Goal: Check status: Check status

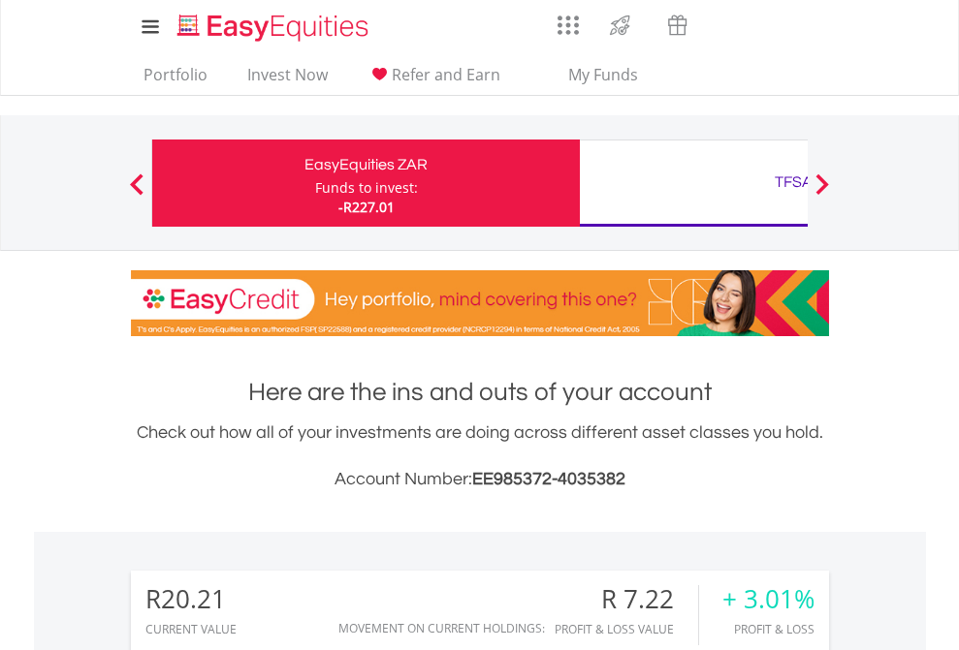
scroll to position [186, 304]
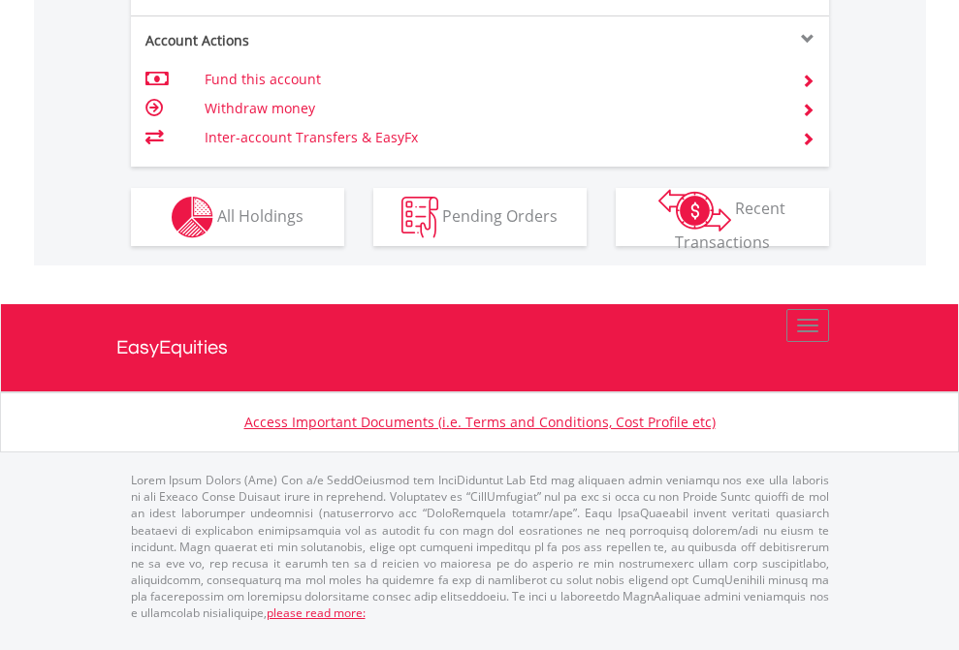
scroll to position [1858, 0]
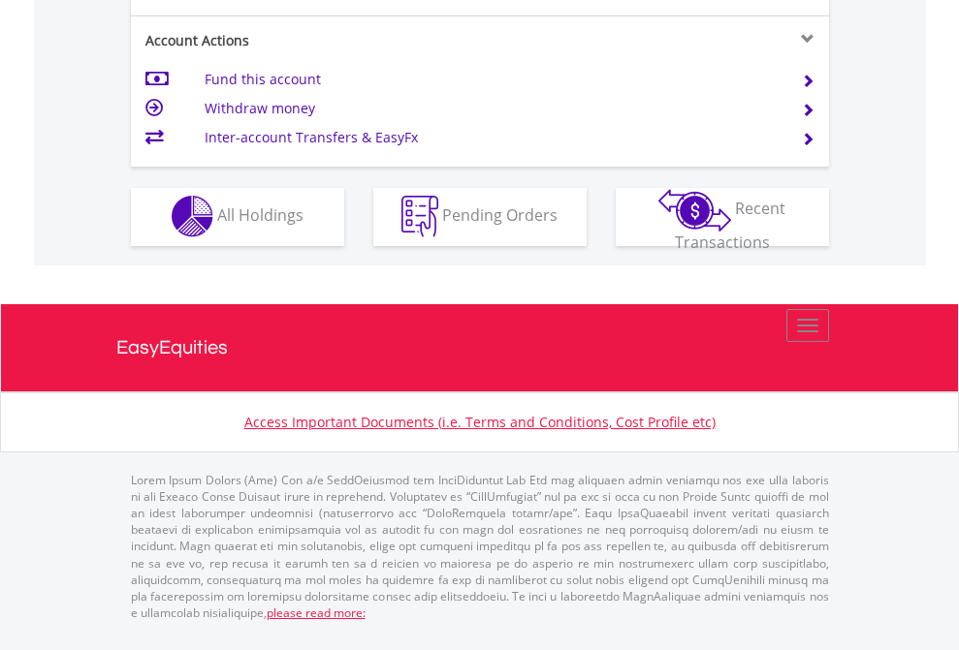
scroll to position [1813, 0]
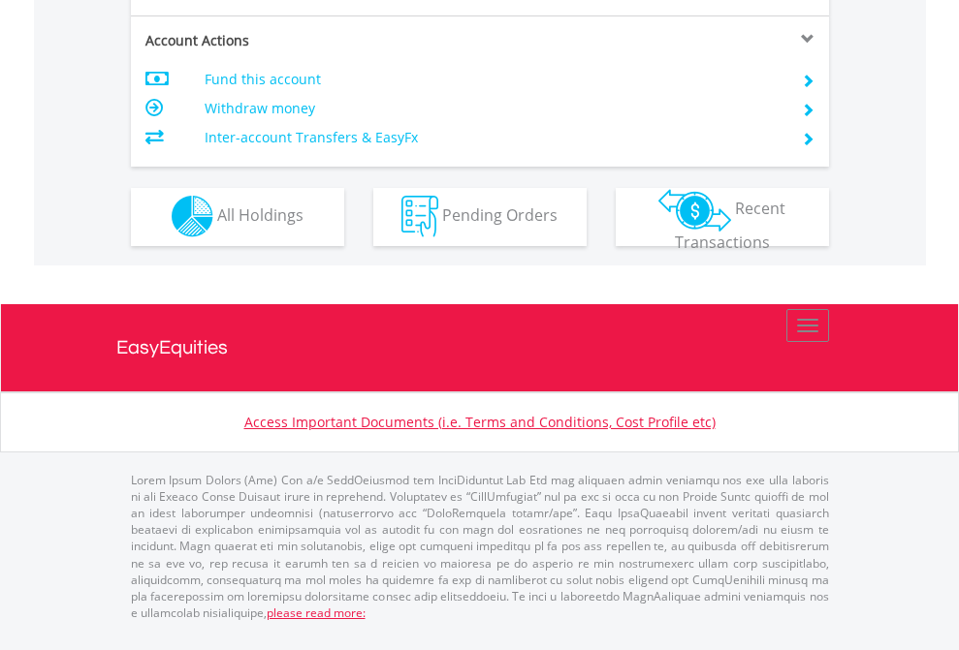
scroll to position [1813, 0]
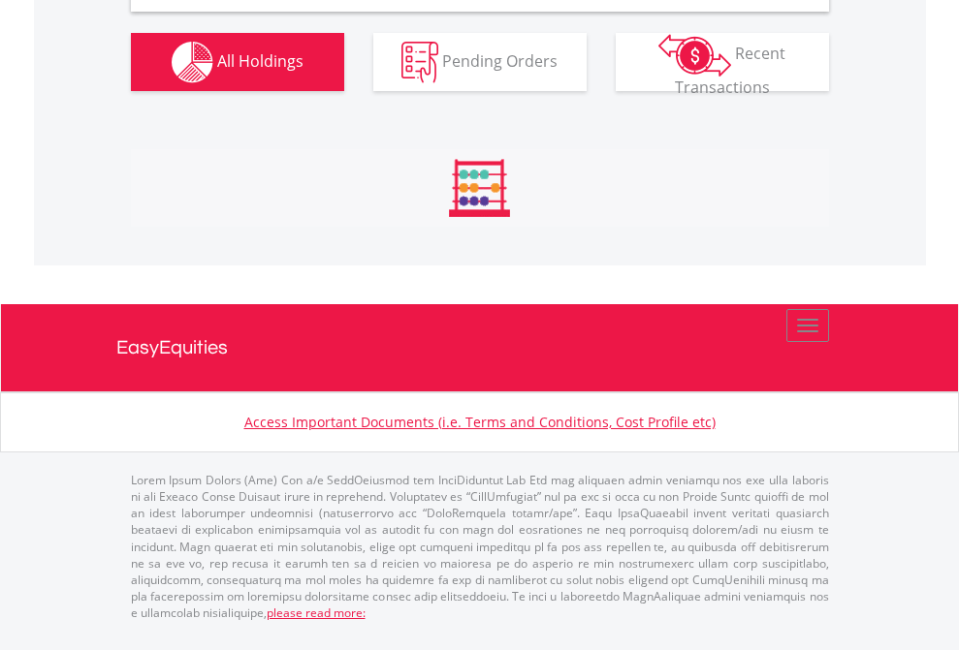
scroll to position [1874, 0]
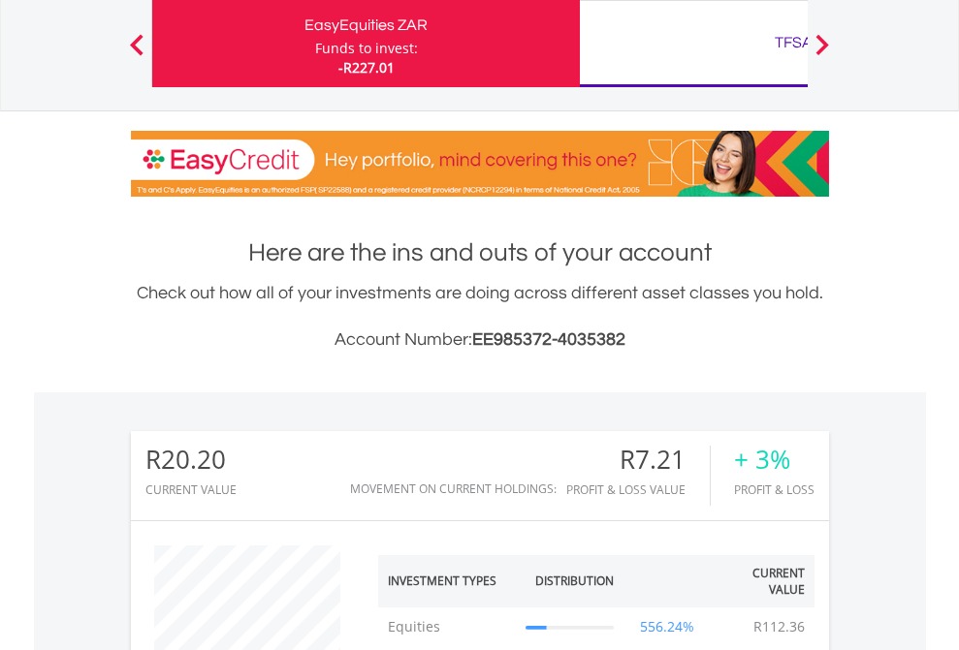
scroll to position [186, 304]
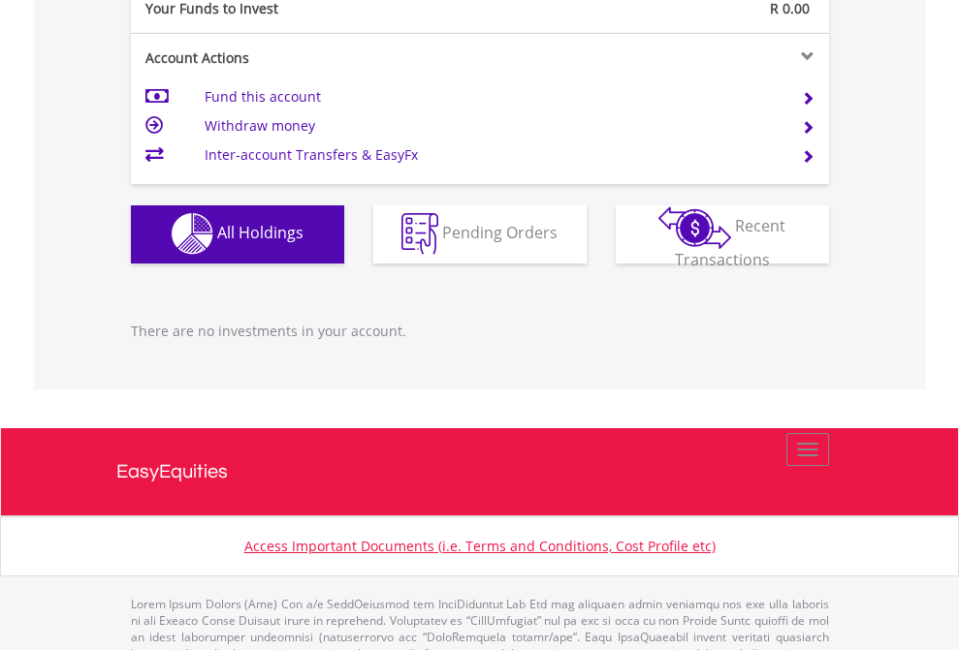
scroll to position [1919, 0]
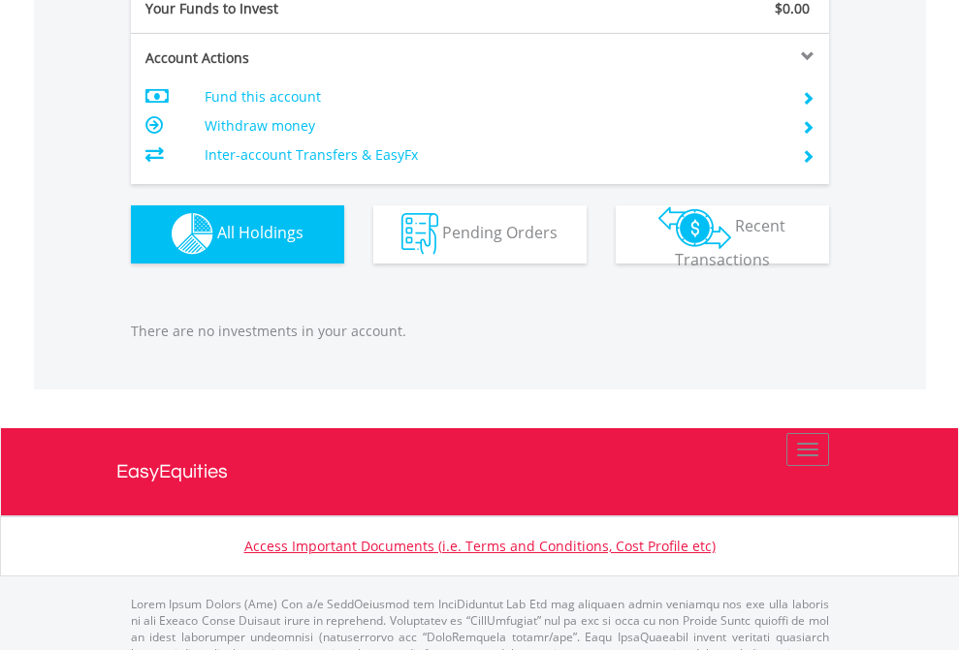
scroll to position [1919, 0]
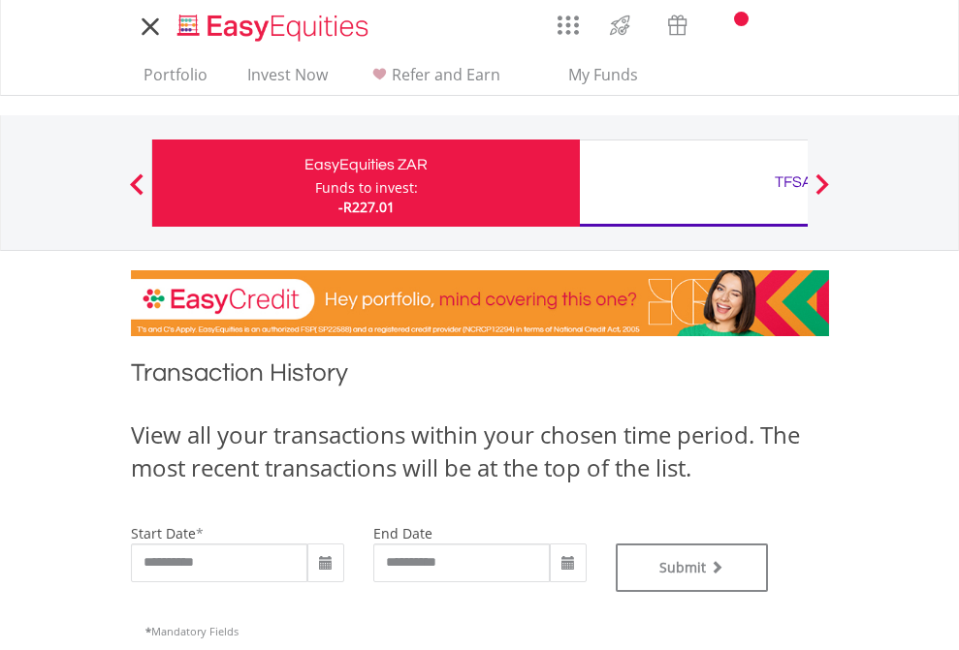
type input "**********"
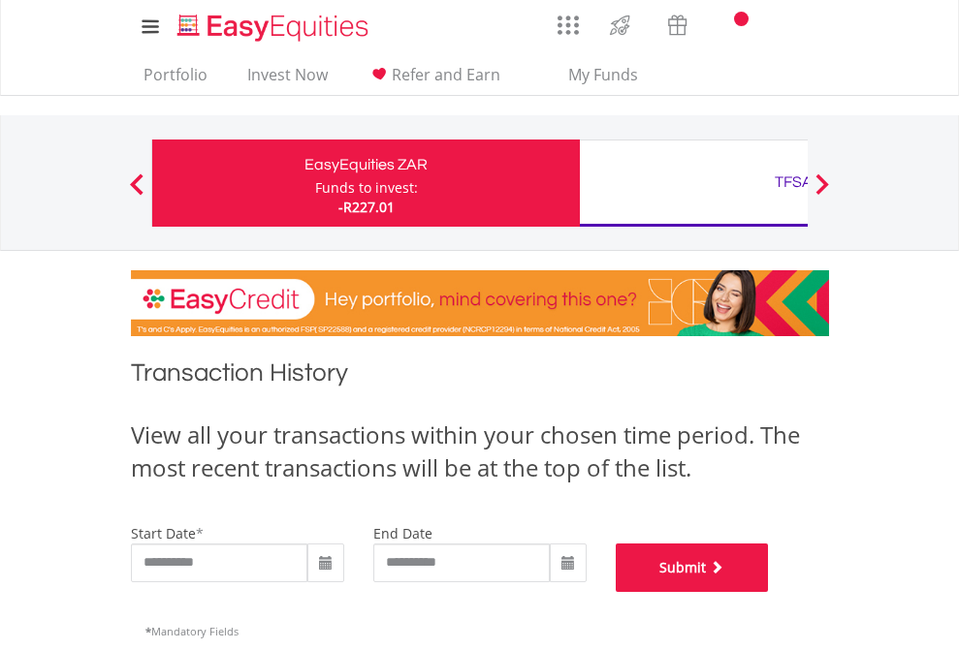
click at [769, 592] on button "Submit" at bounding box center [692, 568] width 153 height 48
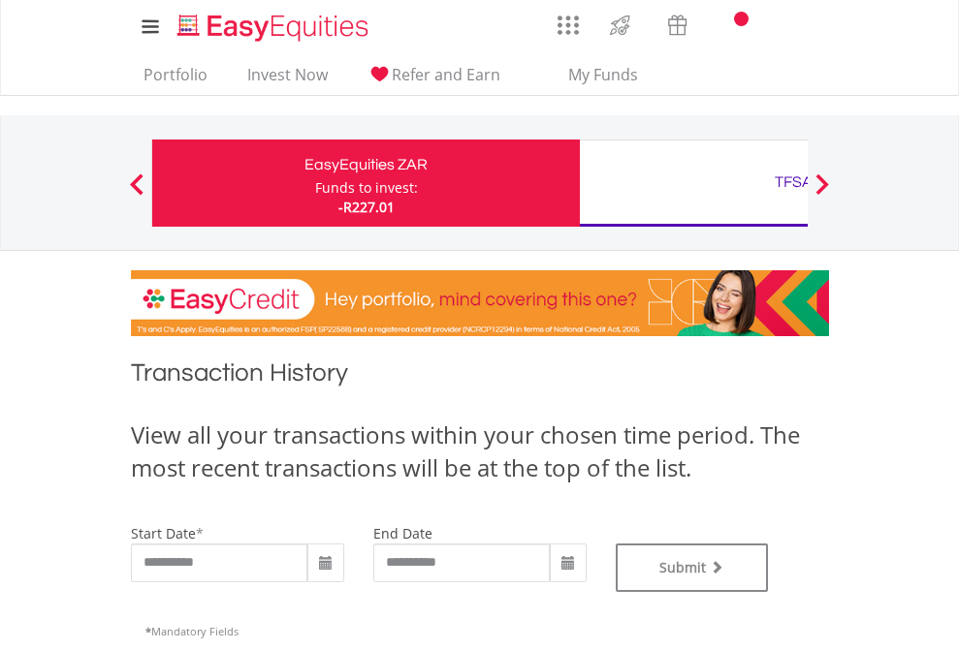
click at [693, 183] on div "TFSA" at bounding box center [793, 182] width 404 height 27
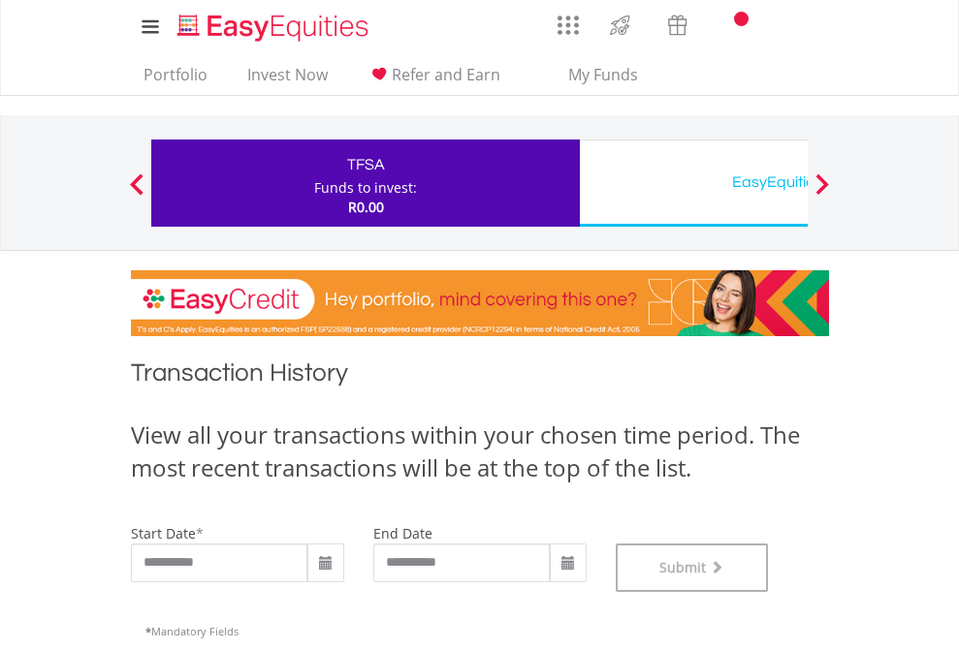
scroll to position [786, 0]
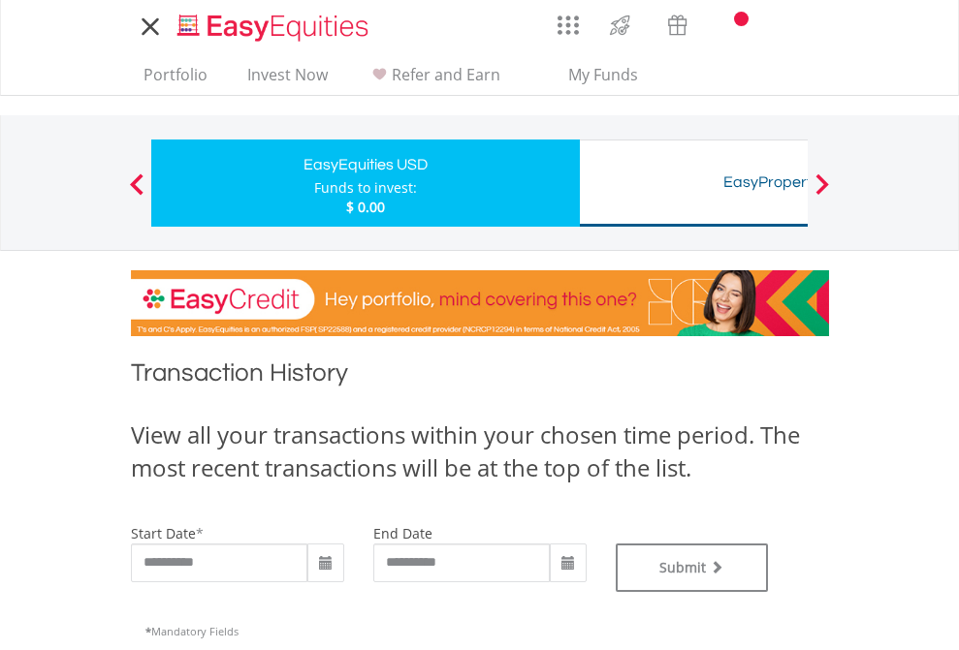
type input "**********"
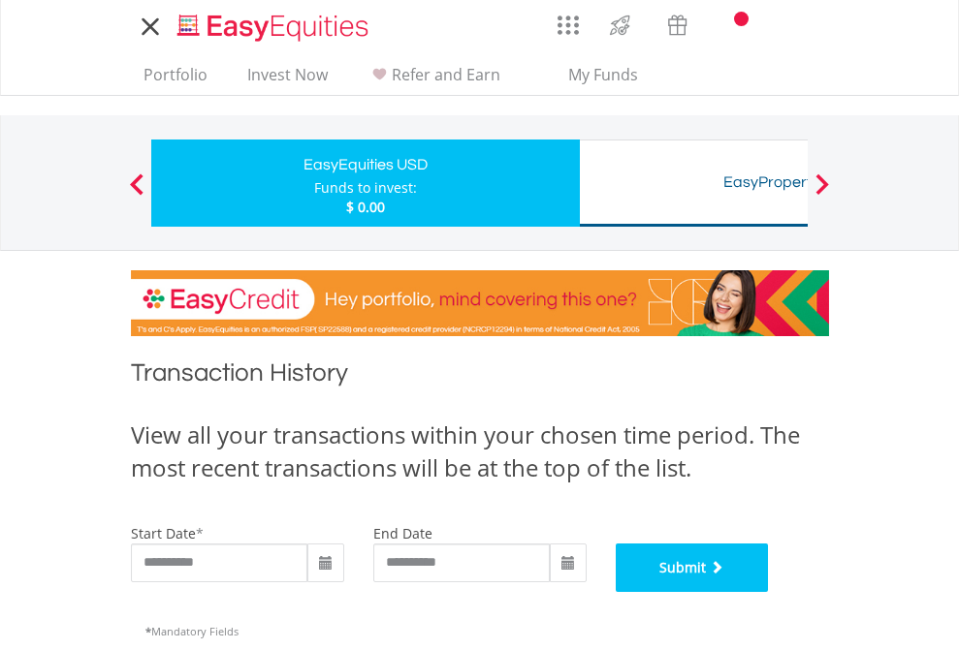
click at [769, 592] on button "Submit" at bounding box center [692, 568] width 153 height 48
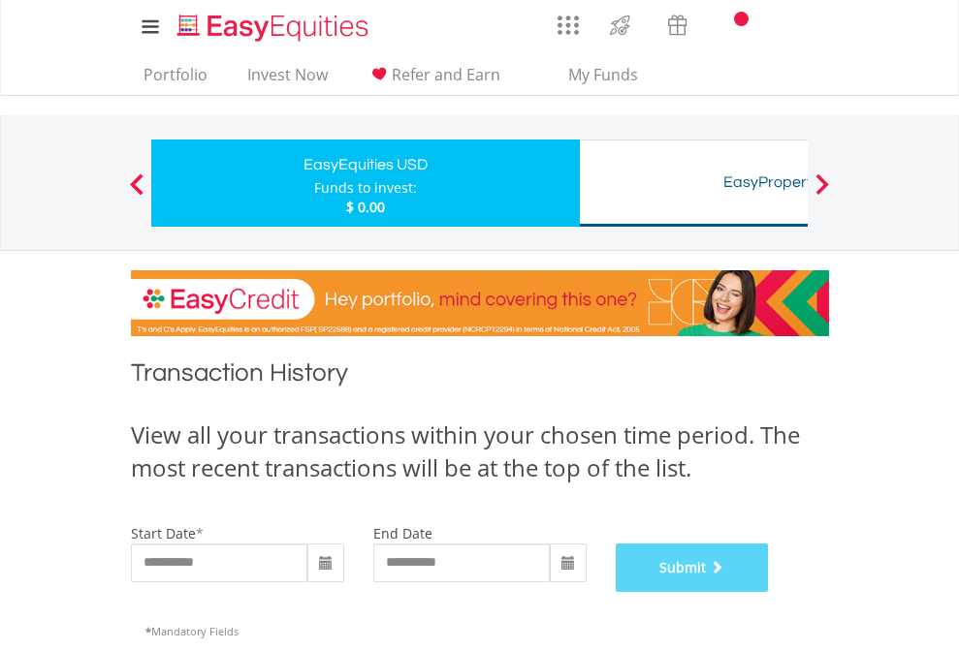
scroll to position [786, 0]
